Goal: Navigation & Orientation: Find specific page/section

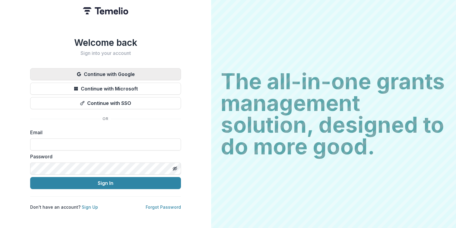
click at [121, 72] on button "Continue with Google" at bounding box center [105, 74] width 151 height 12
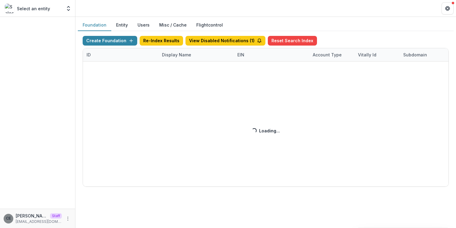
click at [175, 55] on div "Create Foundation Re-Index Results View Disabled Notifications ( 1 ) Reset Sear…" at bounding box center [266, 111] width 366 height 151
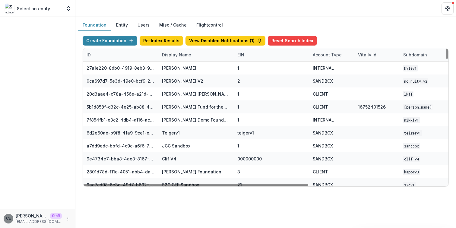
click at [177, 55] on div "Display Name" at bounding box center [176, 55] width 36 height 6
click at [177, 67] on input at bounding box center [195, 69] width 72 height 10
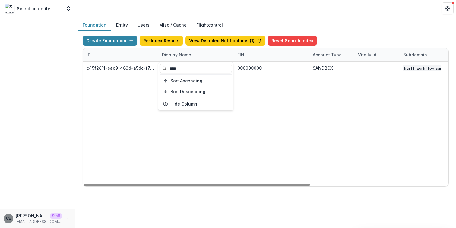
type input "****"
click at [294, 132] on div "c45f2811-eac9-463d-a5dc-f7971380a9c1 HLMFF Workflow Sandbox 000000000 SANDBOX H…" at bounding box center [377, 123] width 588 height 125
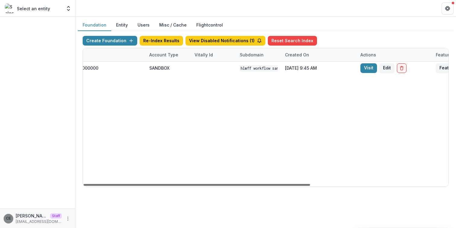
scroll to position [0, 165]
drag, startPoint x: 288, startPoint y: 185, endPoint x: 389, endPoint y: 159, distance: 104.4
click at [310, 184] on div at bounding box center [196, 185] width 226 height 2
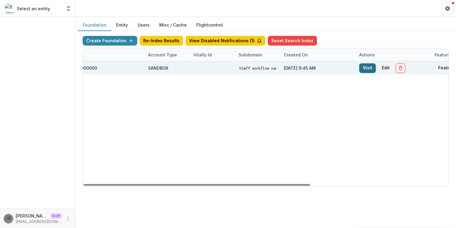
click at [365, 68] on link "Visit" at bounding box center [367, 68] width 17 height 10
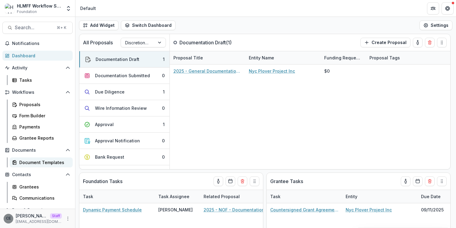
scroll to position [30, 0]
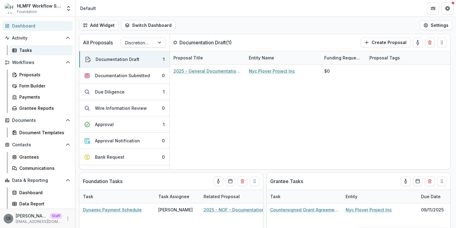
click at [27, 51] on div "Tasks" at bounding box center [43, 50] width 49 height 6
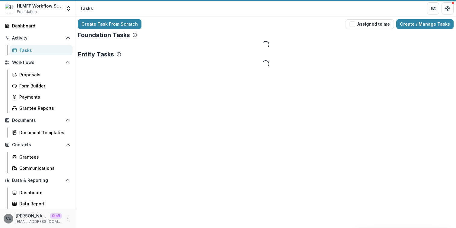
scroll to position [29, 0]
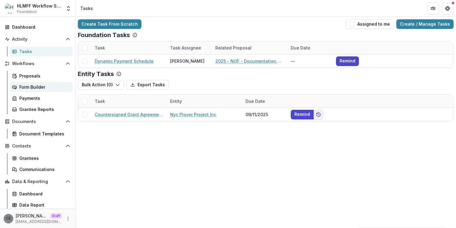
click at [31, 88] on div "Form Builder" at bounding box center [43, 87] width 49 height 6
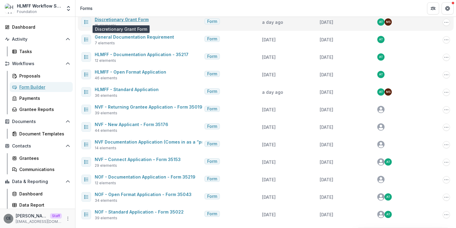
scroll to position [49, 0]
click at [133, 19] on link "Discretionary Grant Form" at bounding box center [122, 19] width 54 height 5
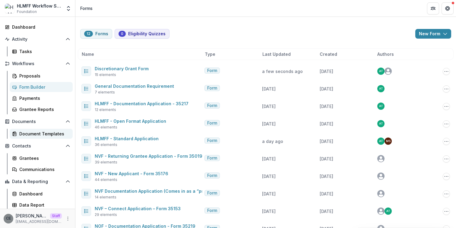
click at [37, 134] on div "Document Templates" at bounding box center [43, 133] width 49 height 6
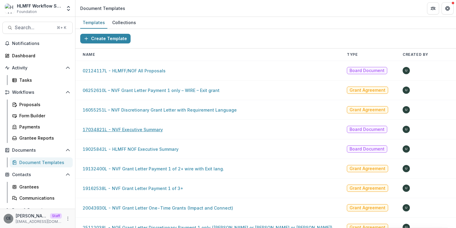
click at [147, 130] on link "17034821L - NVF Executive Summary" at bounding box center [123, 129] width 80 height 5
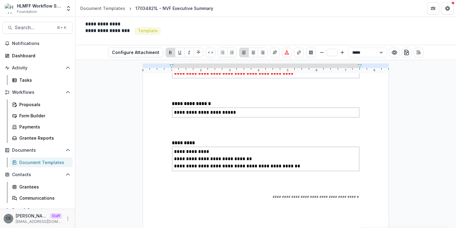
scroll to position [202, 0]
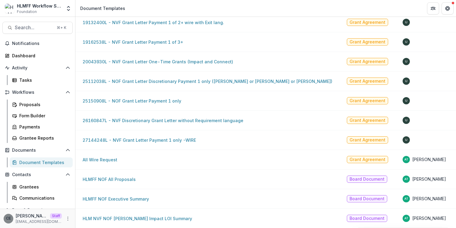
scroll to position [151, 0]
click at [145, 98] on link "25150908L - NOF Grant Letter Payment 1 only" at bounding box center [132, 100] width 99 height 5
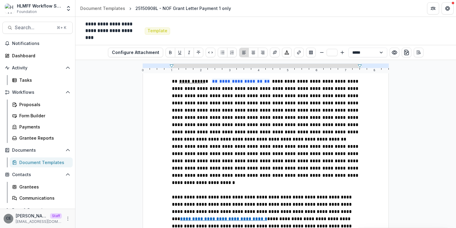
scroll to position [526, 0]
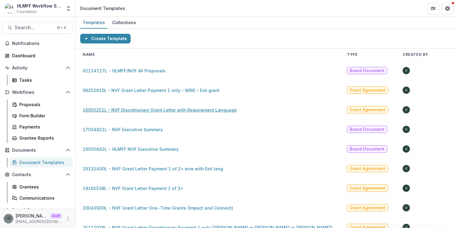
click at [159, 112] on link "16055251L – NVF Discretionary Grant Letter with Requirement Language" at bounding box center [160, 109] width 154 height 5
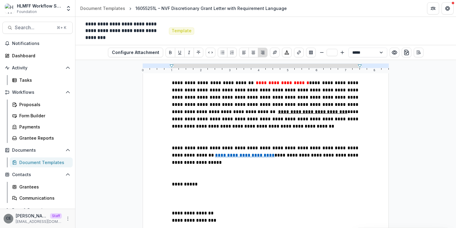
scroll to position [268, 0]
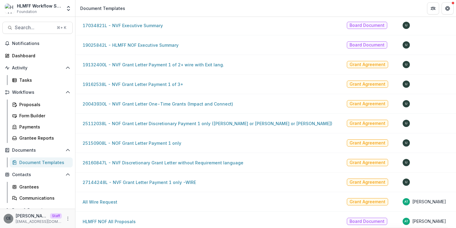
scroll to position [104, 0]
click at [149, 43] on link "19025842L - HLMFF NOF Executive Summary" at bounding box center [131, 44] width 96 height 5
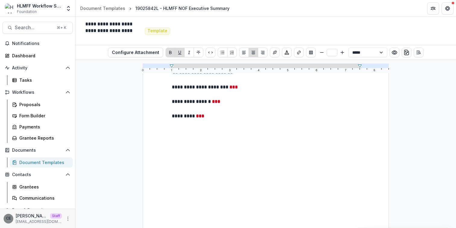
scroll to position [168, 0]
click at [178, 129] on div "**********" at bounding box center [265, 66] width 187 height 260
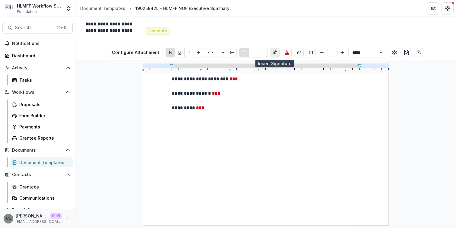
click at [274, 53] on icon "Insert Signature" at bounding box center [274, 52] width 5 height 5
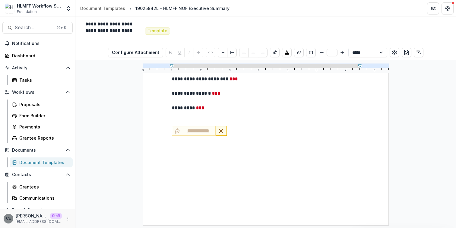
click at [220, 130] on line "Remove Signature" at bounding box center [220, 130] width 3 height 3
click at [100, 7] on div "Document Templates" at bounding box center [102, 8] width 45 height 6
